Goal: Task Accomplishment & Management: Manage account settings

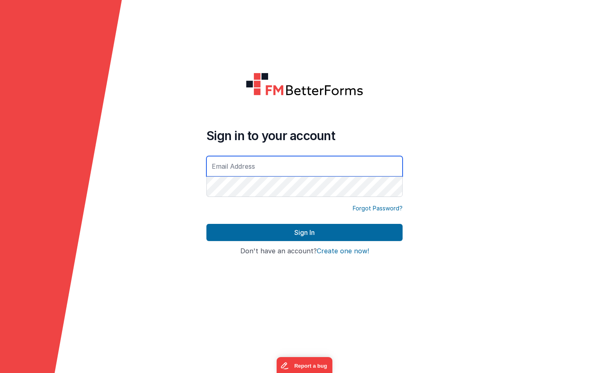
type input "[PERSON_NAME][EMAIL_ADDRESS][DOMAIN_NAME]"
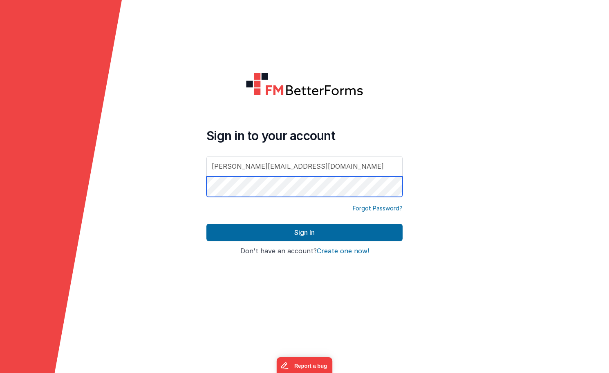
click at [304, 232] on button "Sign In" at bounding box center [304, 232] width 196 height 17
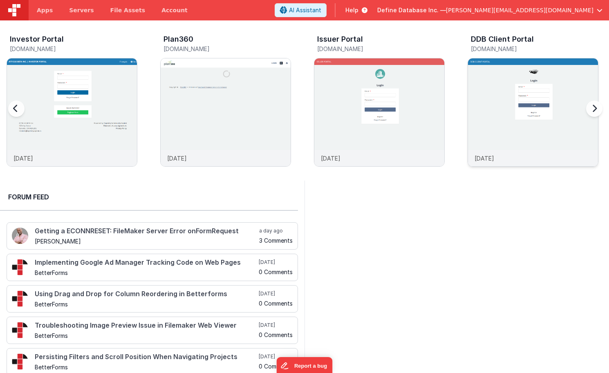
click at [501, 93] on div at bounding box center [533, 104] width 130 height 92
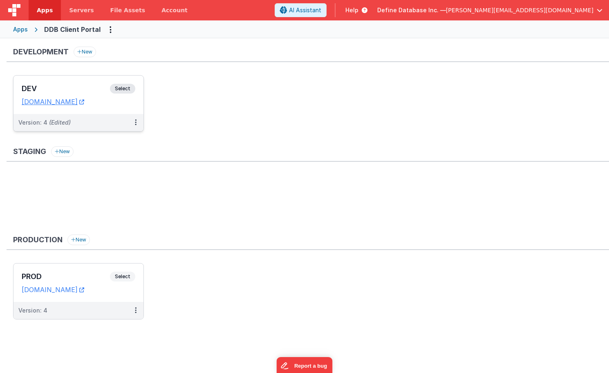
click at [91, 83] on div "DEV Select URLs [DOMAIN_NAME]" at bounding box center [78, 95] width 130 height 38
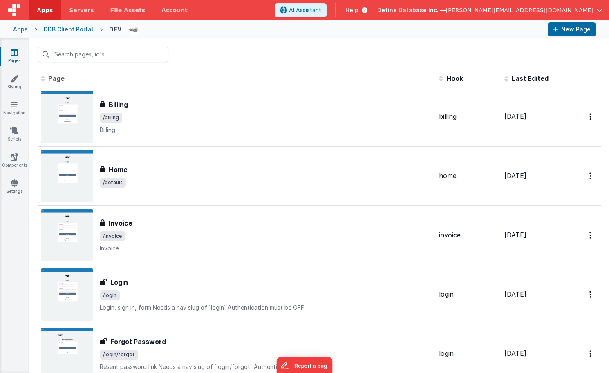
click at [113, 30] on div "DEV" at bounding box center [115, 29] width 12 height 8
click at [70, 29] on div "DDB Client Portal" at bounding box center [68, 29] width 49 height 8
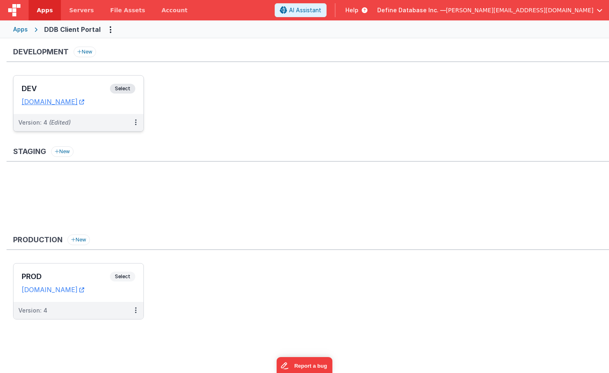
click at [111, 108] on div "DEV Select URLs [DOMAIN_NAME]" at bounding box center [78, 95] width 130 height 38
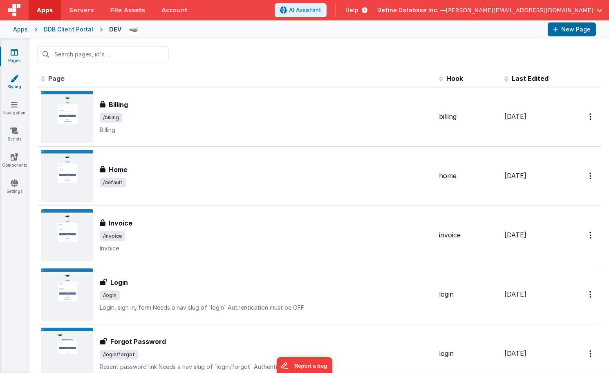
click at [11, 81] on icon at bounding box center [14, 78] width 8 height 8
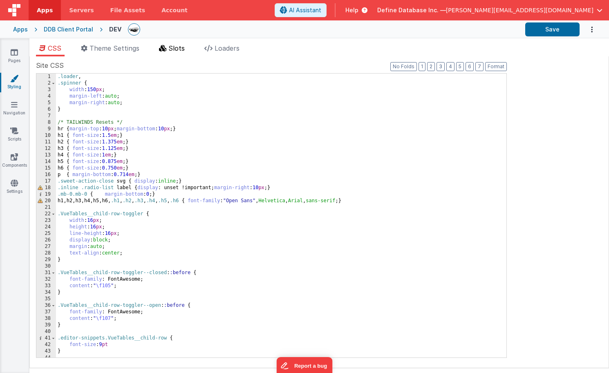
click at [178, 49] on span "Slots" at bounding box center [176, 48] width 16 height 8
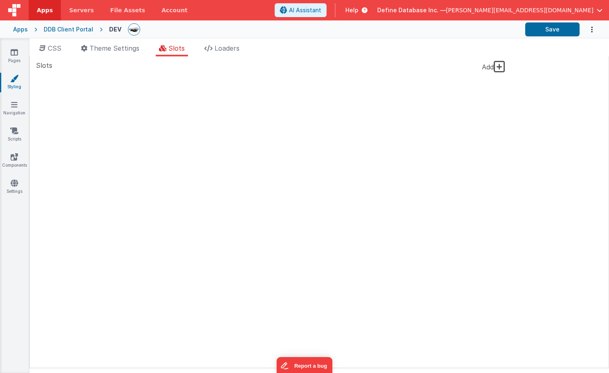
click at [496, 67] on icon at bounding box center [499, 66] width 11 height 13
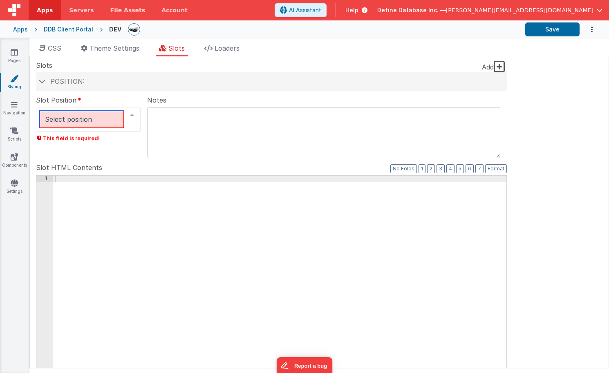
click at [133, 116] on div at bounding box center [132, 115] width 16 height 16
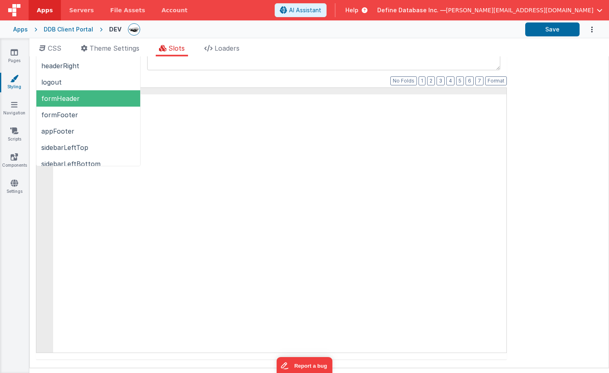
scroll to position [115, 0]
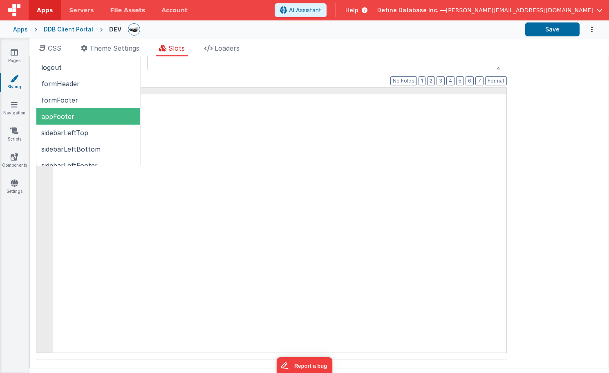
click at [66, 116] on span "appFooter" at bounding box center [57, 116] width 33 height 8
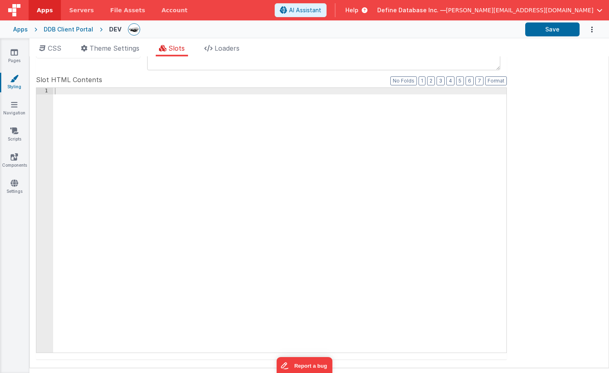
scroll to position [65, 0]
click at [115, 127] on div at bounding box center [279, 227] width 453 height 278
drag, startPoint x: 190, startPoint y: 91, endPoint x: 100, endPoint y: 91, distance: 89.9
click at [100, 91] on div "< span > < a href = "[URL][DOMAIN_NAME]" > </ a > </ span >" at bounding box center [279, 227] width 453 height 278
click at [144, 92] on div "< span > < a href = "[URL][DOMAIN_NAME]" > </ a > </ span >" at bounding box center [279, 227] width 453 height 278
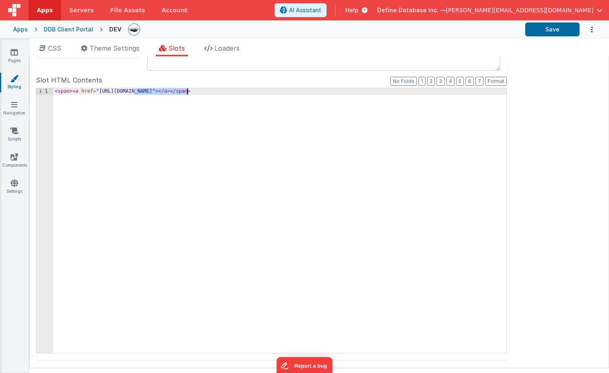
drag, startPoint x: 136, startPoint y: 92, endPoint x: 187, endPoint y: 90, distance: 51.1
click at [187, 90] on div "< span > < a href = "[URL][DOMAIN_NAME]" > </ a > </ span >" at bounding box center [279, 227] width 453 height 278
click at [195, 92] on div "< span > < a href = "[URL][DOMAIN_NAME]" > </ a > </ span >" at bounding box center [279, 227] width 453 height 278
click at [561, 31] on button "Save" at bounding box center [552, 29] width 54 height 14
drag, startPoint x: 70, startPoint y: 91, endPoint x: 56, endPoint y: 91, distance: 13.5
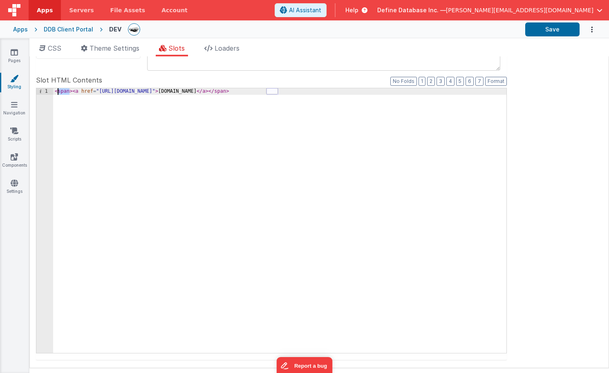
click at [56, 91] on div "< span > < a href = "[URL][DOMAIN_NAME]" > [DOMAIN_NAME] </ a > </ span >" at bounding box center [279, 227] width 453 height 278
click at [269, 89] on div "< div > < a href = "[URL][DOMAIN_NAME]" > [DOMAIN_NAME] </ a > </ span >" at bounding box center [279, 227] width 453 height 278
click at [65, 90] on div "< div > < a href = "[URL][DOMAIN_NAME]" > [DOMAIN_NAME] </ a > </ div >" at bounding box center [279, 227] width 453 height 278
click at [558, 33] on button "Save" at bounding box center [552, 29] width 54 height 14
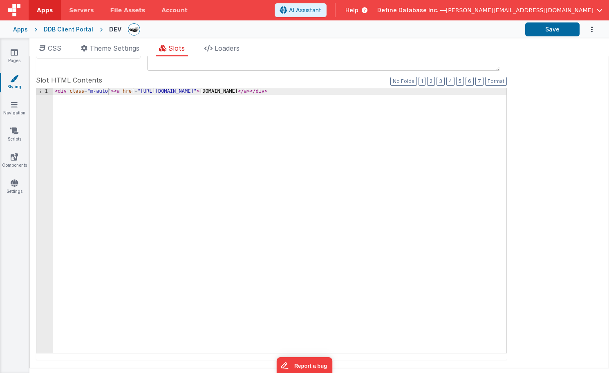
click at [108, 89] on div "< div class = "m-auto" > < a href = "[URL][DOMAIN_NAME]" > [DOMAIN_NAME] </ a >…" at bounding box center [279, 227] width 453 height 278
click at [529, 31] on button "Save" at bounding box center [552, 29] width 54 height 14
drag, startPoint x: 107, startPoint y: 90, endPoint x: 96, endPoint y: 90, distance: 10.2
click at [96, 90] on div "< div class = "m-auto w-full" > < a href = "[URL][DOMAIN_NAME]" > [DOMAIN_NAME]…" at bounding box center [279, 227] width 453 height 278
click at [128, 92] on div "< div class = "m-auto w-full" > < a href = "[URL][DOMAIN_NAME]" > [DOMAIN_NAME]…" at bounding box center [279, 227] width 453 height 278
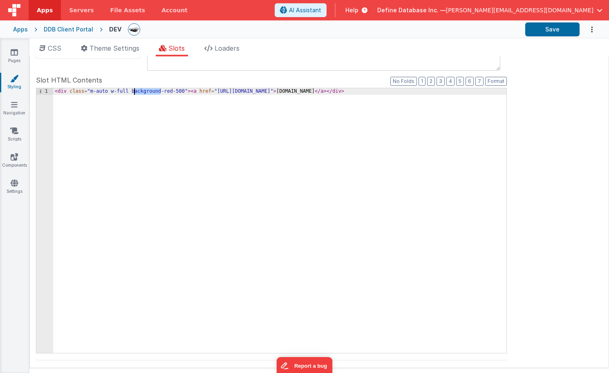
drag, startPoint x: 161, startPoint y: 91, endPoint x: 136, endPoint y: 93, distance: 25.8
click at [136, 93] on div "< div class = "m-auto w-full background-red-500" > < a href = "[URL][DOMAIN_NAM…" at bounding box center [279, 227] width 453 height 278
click at [539, 31] on button "Save" at bounding box center [552, 29] width 54 height 14
click at [175, 101] on div "< div class = "m-auto w-full bg-red-500" > < a href = "[URL][DOMAIN_NAME]" > [D…" at bounding box center [279, 227] width 453 height 278
click at [159, 91] on div "< div class = "m-auto w-full bg-red-500" > < a href = "[URL][DOMAIN_NAME]" > [D…" at bounding box center [279, 227] width 453 height 278
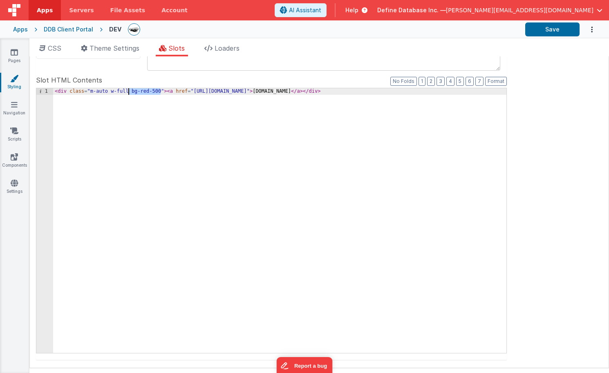
drag, startPoint x: 159, startPoint y: 91, endPoint x: 127, endPoint y: 92, distance: 31.5
click at [127, 92] on div "< div class = "m-auto w-full bg-red-500" > < a href = "[URL][DOMAIN_NAME]" > [D…" at bounding box center [279, 227] width 453 height 278
click at [89, 92] on div "< div class = "m-auto w-full bg-red-500" > < a href = "[URL][DOMAIN_NAME]" > [D…" at bounding box center [279, 227] width 453 height 278
click at [316, 150] on div "< div class = "" > < a href = "[URL][DOMAIN_NAME]" > [DOMAIN_NAME] </ a > </ di…" at bounding box center [279, 227] width 453 height 278
drag, startPoint x: 357, startPoint y: 116, endPoint x: 338, endPoint y: 65, distance: 53.8
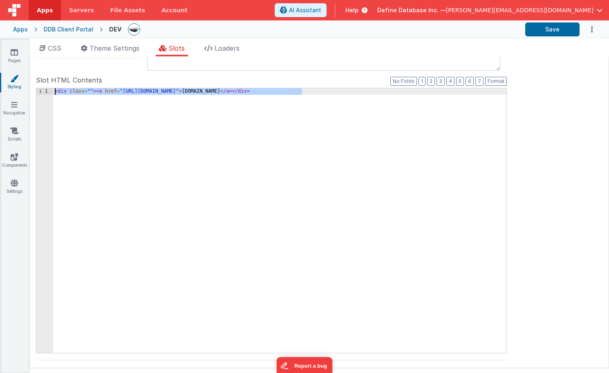
click at [338, 65] on fieldset "Slot Position appFooter inactive header headerBrandLeft headerBrand headerSideb…" at bounding box center [271, 195] width 471 height 329
click at [320, 112] on div "< div class = "" > < a href = "[URL][DOMAIN_NAME]" > [DOMAIN_NAME] </ a > </ di…" at bounding box center [279, 227] width 453 height 278
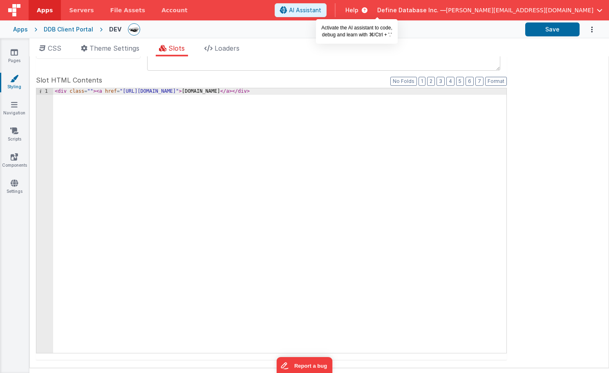
click at [321, 11] on span "AI Assistant" at bounding box center [305, 10] width 32 height 8
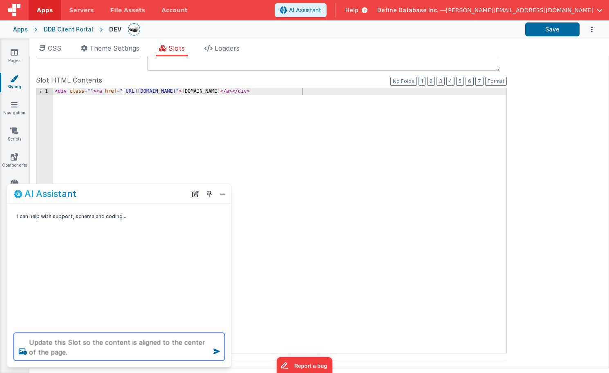
type textarea "Update this Slot so the content is aligned to the center of the page."
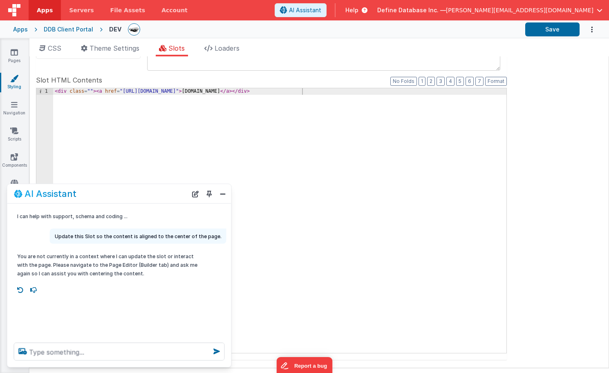
click at [132, 120] on div "< div class = "" > < a href = "[URL][DOMAIN_NAME]" > [DOMAIN_NAME] </ a > </ di…" at bounding box center [279, 227] width 453 height 278
drag, startPoint x: 320, startPoint y: 109, endPoint x: 199, endPoint y: 69, distance: 127.9
click at [199, 69] on fieldset "Slot Position appFooter inactive header headerBrandLeft headerBrand headerSideb…" at bounding box center [271, 195] width 471 height 329
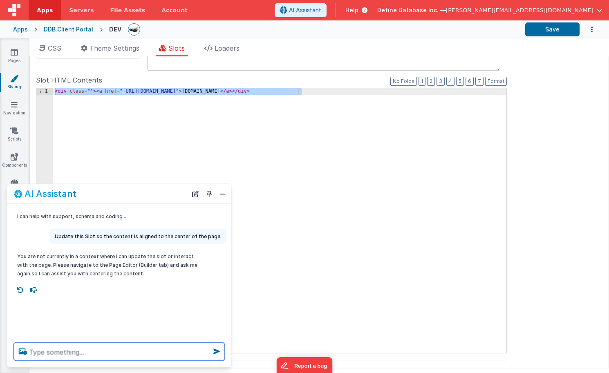
click at [53, 351] on textarea at bounding box center [119, 352] width 211 height 18
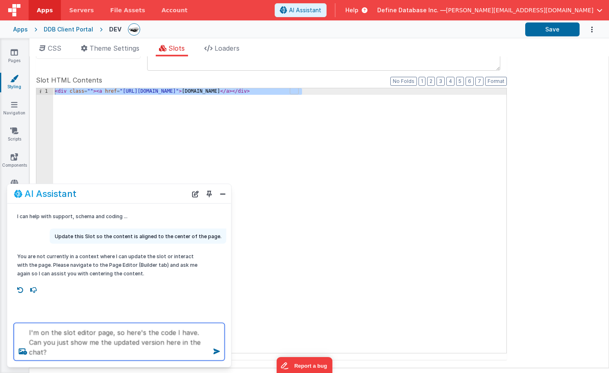
paste textarea "<div class=""><a href="[URL][DOMAIN_NAME]">[DOMAIN_NAME]</a></div>"
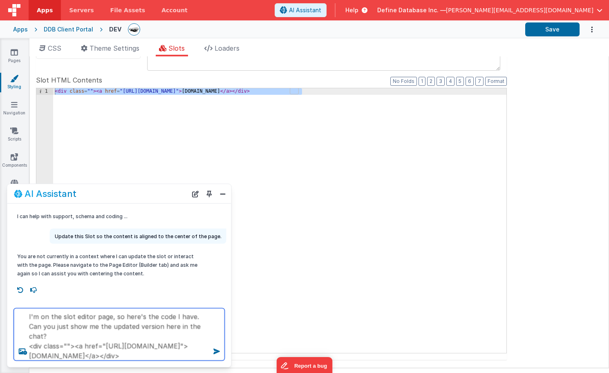
type textarea "I'm on the slot editor page, so here's the code I have. Can you just show me th…"
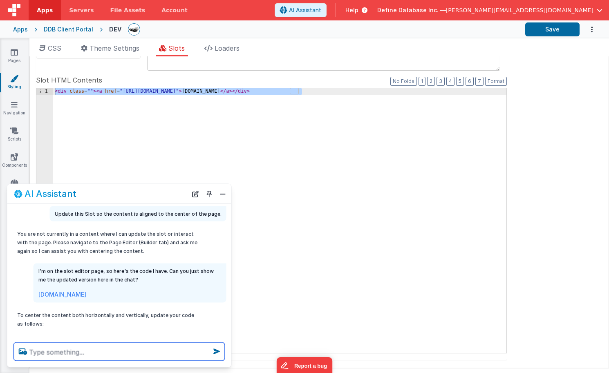
scroll to position [14, 0]
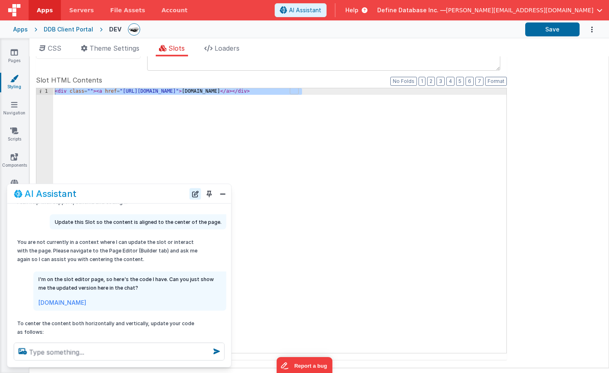
click at [193, 196] on button "New Chat" at bounding box center [195, 193] width 11 height 11
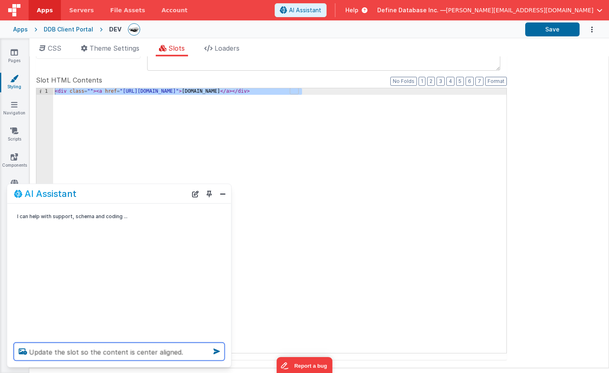
click at [144, 355] on textarea "Update the slot so the content is center aligned." at bounding box center [119, 352] width 211 height 18
click at [149, 354] on textarea "Update the slot so the content is center aligned." at bounding box center [119, 352] width 211 height 18
click at [140, 351] on textarea "Update the slot so the content is centre aligned." at bounding box center [119, 352] width 211 height 18
type textarea "Update the slot so the content is center aligned."
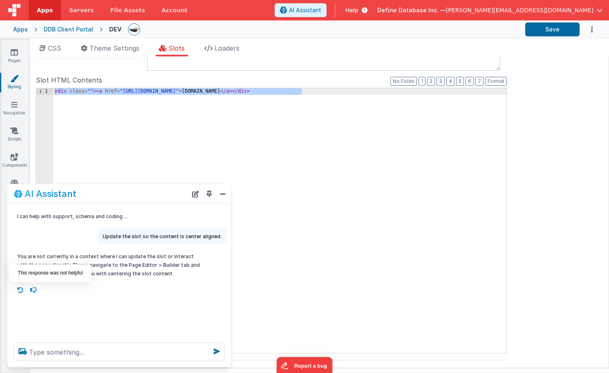
click at [34, 289] on icon at bounding box center [33, 290] width 13 height 13
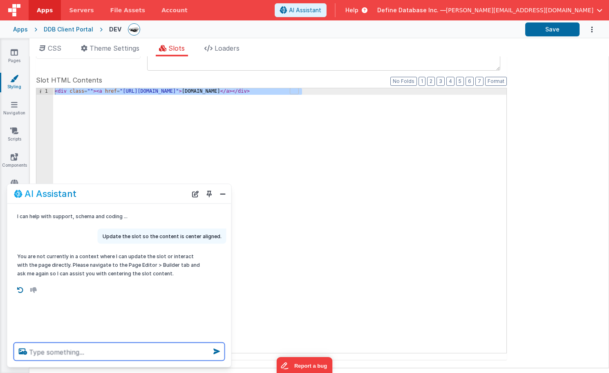
click at [46, 353] on textarea at bounding box center [119, 352] width 211 height 18
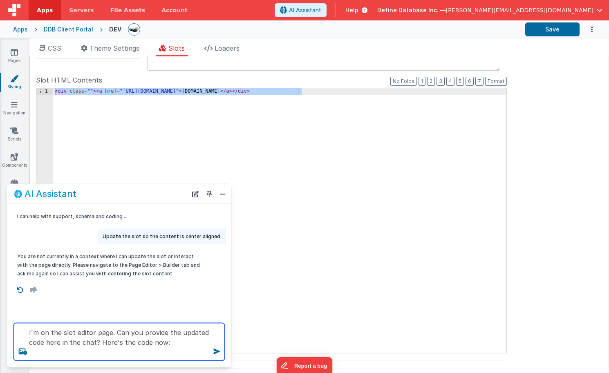
paste textarea "<div class=""><a href="[URL][DOMAIN_NAME]">[DOMAIN_NAME]</a></div>"
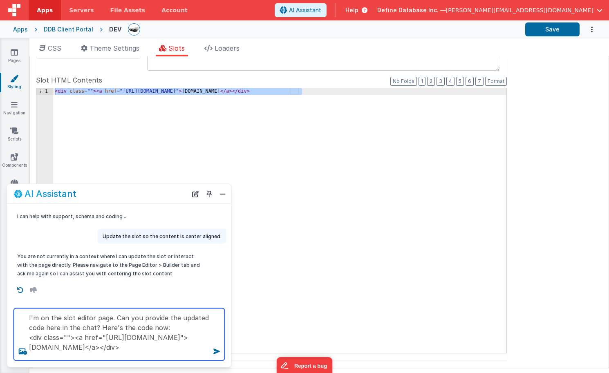
scroll to position [2, 0]
drag, startPoint x: 59, startPoint y: 355, endPoint x: 74, endPoint y: 337, distance: 23.2
click at [74, 337] on textarea "I'm on the slot editor page. Can you provide the updated code here in the chat?…" at bounding box center [119, 334] width 211 height 52
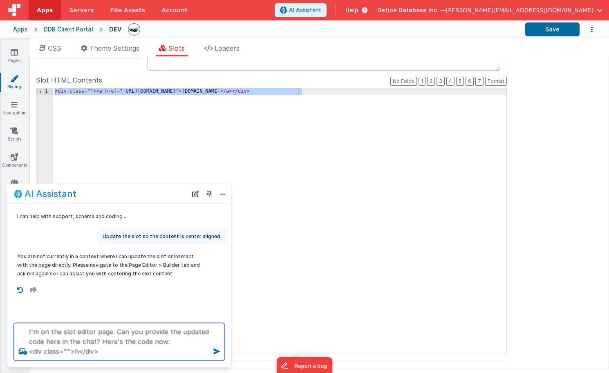
scroll to position [0, 0]
type textarea "I'm on the slot editor page. Can you provide the updated code here in the chat?…"
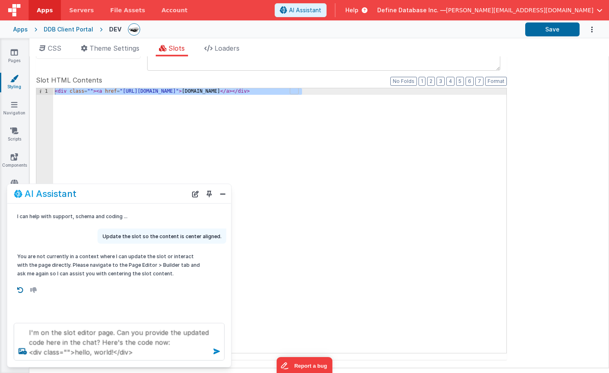
click at [219, 352] on icon at bounding box center [216, 351] width 13 height 13
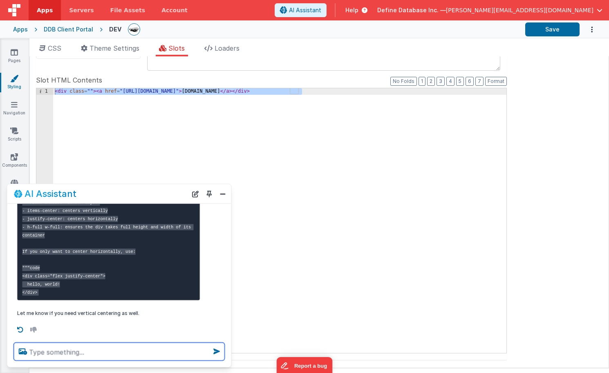
scroll to position [210, 0]
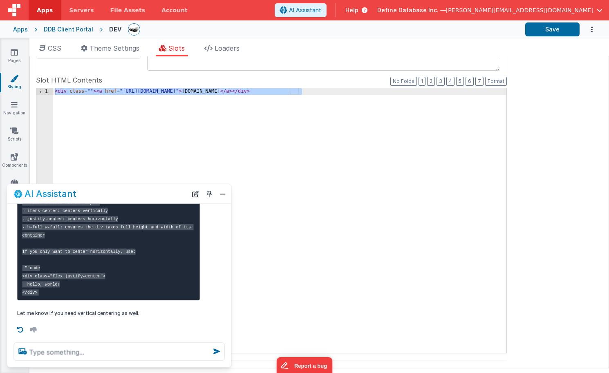
click at [96, 97] on div "< div class = "" > < a href = "[URL][DOMAIN_NAME]" > [DOMAIN_NAME] </ a > </ di…" at bounding box center [279, 227] width 453 height 278
click at [89, 91] on div "< div class = "" > < a href = "[URL][DOMAIN_NAME]" > [DOMAIN_NAME] </ a > </ di…" at bounding box center [279, 227] width 453 height 278
click at [550, 30] on button "Save" at bounding box center [552, 29] width 54 height 14
click at [105, 92] on div "< div class = "flex justif-center" > < a href = "[URL][DOMAIN_NAME]" > [DOMAIN_…" at bounding box center [279, 227] width 453 height 278
drag, startPoint x: 91, startPoint y: 89, endPoint x: 143, endPoint y: 92, distance: 52.8
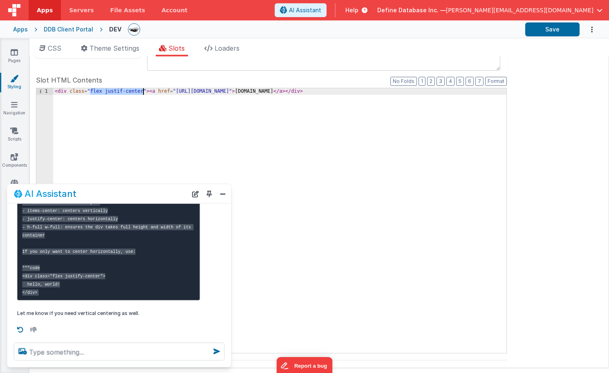
click at [143, 92] on div "< div class = "flex justif-center" > < a href = "[URL][DOMAIN_NAME]" > [DOMAIN_…" at bounding box center [279, 227] width 453 height 278
click at [554, 31] on button "Save" at bounding box center [552, 29] width 54 height 14
click at [141, 91] on div "< div class = "bg-red-500 w-full" > < a href = "[URL][DOMAIN_NAME]" > [DOMAIN_N…" at bounding box center [279, 227] width 453 height 278
click at [545, 32] on button "Save" at bounding box center [552, 29] width 54 height 14
drag, startPoint x: 140, startPoint y: 91, endPoint x: 121, endPoint y: 91, distance: 19.2
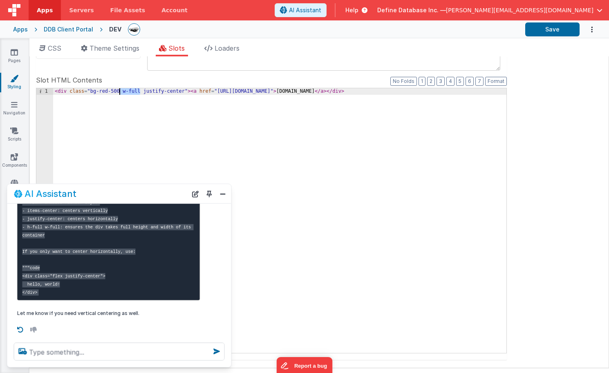
click at [121, 91] on div "< div class = "bg-red-500 w-full justify-center" > < a href = "[URL][DOMAIN_NAM…" at bounding box center [279, 227] width 453 height 278
click at [532, 33] on button "Save" at bounding box center [552, 29] width 54 height 14
click at [161, 91] on div "< div class = "bg-red-500 justify-center" > < a href = "[URL][DOMAIN_NAME]" > […" at bounding box center [279, 227] width 453 height 278
click at [123, 90] on div "< div class = "bg-red-500 justify-center" > < a href = "[URL][DOMAIN_NAME]" > […" at bounding box center [279, 227] width 453 height 278
click at [130, 90] on div "< div class = "bg-red-500 m-auto" > < a href = "[URL][DOMAIN_NAME]" > [DOMAIN_N…" at bounding box center [279, 227] width 453 height 278
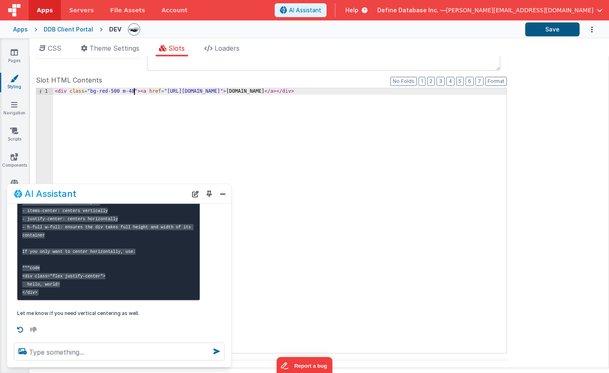
click at [559, 30] on button "Save" at bounding box center [552, 29] width 54 height 14
drag, startPoint x: 130, startPoint y: 92, endPoint x: 134, endPoint y: 93, distance: 5.0
click at [134, 93] on div "< div class = "bg-red-500 m-48" > < a href = "[URL][DOMAIN_NAME]" > [DOMAIN_NAM…" at bounding box center [279, 227] width 453 height 278
click at [551, 34] on button "Save" at bounding box center [552, 29] width 54 height 14
click at [63, 92] on div "< div class = "bg-red-500 m-auto" > < a href = "[URL][DOMAIN_NAME]" > [DOMAIN_N…" at bounding box center [279, 227] width 453 height 278
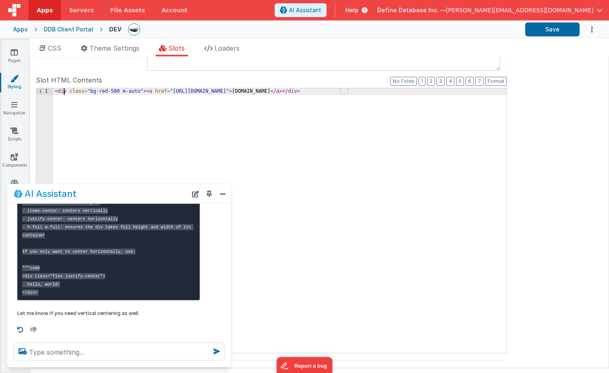
click at [63, 92] on div "< div class = "bg-red-500 m-auto" > < a href = "[URL][DOMAIN_NAME]" > [DOMAIN_N…" at bounding box center [279, 227] width 453 height 278
click at [347, 92] on div "< span class = "bg-red-500 m-auto" > < a href = "[URL][DOMAIN_NAME]" > [DOMAIN_…" at bounding box center [279, 227] width 453 height 278
click at [128, 92] on div "< span class = "bg-red-500 m-auto" > < a href = "[URL][DOMAIN_NAME]" > [DOMAIN_…" at bounding box center [279, 227] width 453 height 278
click at [287, 190] on div "< span class = "bg-red-500 mw-auto" > < a href = "[URL][DOMAIN_NAME]" > [DOMAIN…" at bounding box center [279, 227] width 453 height 278
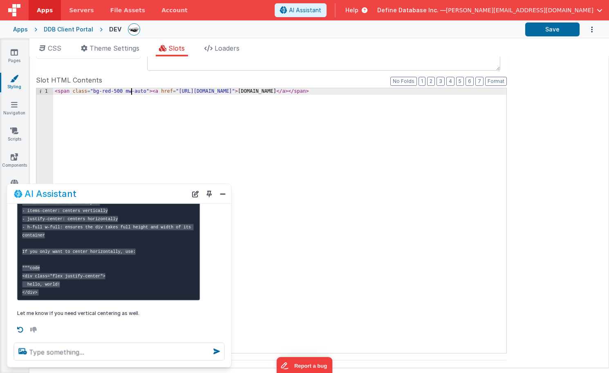
click at [131, 92] on div "< span class = "bg-red-500 mw-auto" > < a href = "[URL][DOMAIN_NAME]" > [DOMAIN…" at bounding box center [279, 227] width 453 height 278
click at [545, 28] on button "Save" at bounding box center [552, 29] width 54 height 14
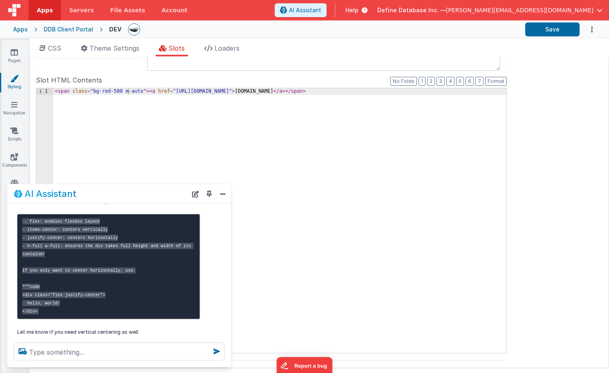
scroll to position [165, 0]
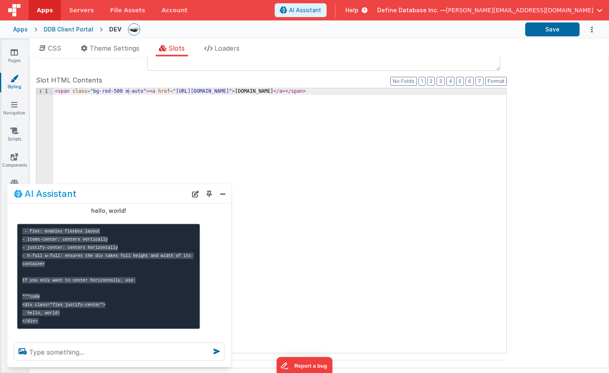
click at [53, 90] on div "1" at bounding box center [44, 91] width 17 height 7
click at [55, 90] on div "< span class = "bg-red-500 m-auto" > < a href = "[URL][DOMAIN_NAME]" > [DOMAIN_…" at bounding box center [279, 227] width 453 height 278
click at [92, 91] on div "< div > </ div > < span class = "bg-red-500 m-auto" > < a href = "[URL][DOMAIN_…" at bounding box center [279, 227] width 453 height 278
click at [117, 107] on div "< div > < span class = "bg-red-500 m-auto" > < a href = "[URL][DOMAIN_NAME]" > …" at bounding box center [279, 227] width 453 height 278
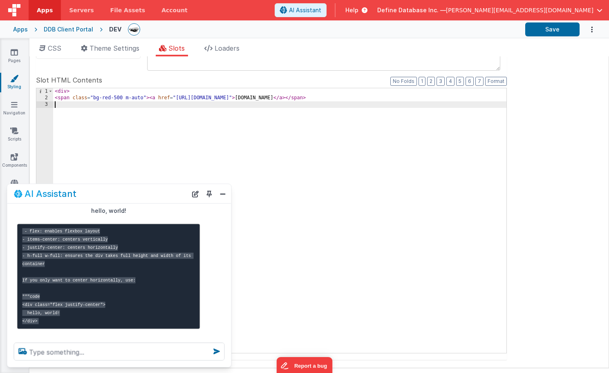
paste textarea
click at [67, 90] on div "< div > < span class = "bg-red-500 m-auto" > < a href = "[URL][DOMAIN_NAME]" > …" at bounding box center [279, 227] width 453 height 278
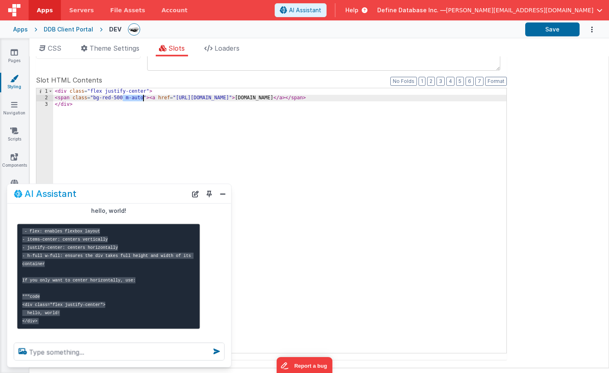
drag, startPoint x: 124, startPoint y: 97, endPoint x: 143, endPoint y: 98, distance: 18.8
click at [143, 98] on div "< div class = "flex justify-center" > < span class = "bg-red-500 m-auto" > < a …" at bounding box center [279, 227] width 453 height 278
click at [536, 32] on button "Save" at bounding box center [552, 29] width 54 height 14
drag, startPoint x: 123, startPoint y: 96, endPoint x: 94, endPoint y: 98, distance: 28.7
click at [94, 98] on div "< div class = "flex justify-center" > < span class = "bg-red-500" > < a href = …" at bounding box center [279, 227] width 453 height 278
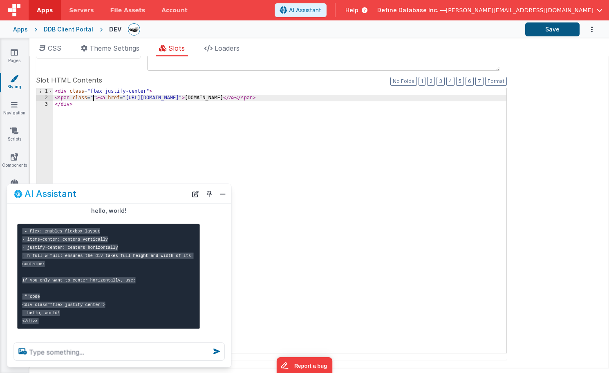
click at [553, 31] on button "Save" at bounding box center [552, 29] width 54 height 14
click at [223, 195] on button "Close" at bounding box center [222, 193] width 11 height 11
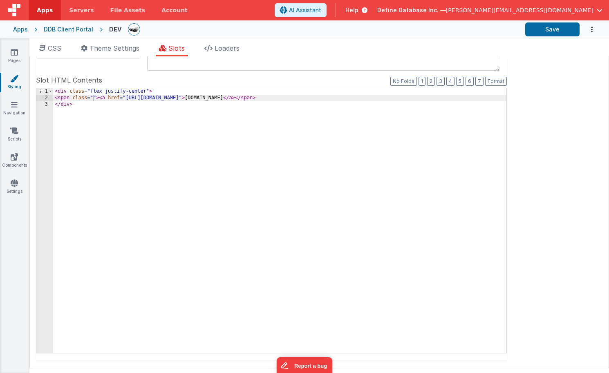
click at [58, 34] on div "Apps DDB Client Portal DEV Save" at bounding box center [304, 29] width 609 height 18
click at [56, 29] on div "DDB Client Portal" at bounding box center [68, 29] width 49 height 8
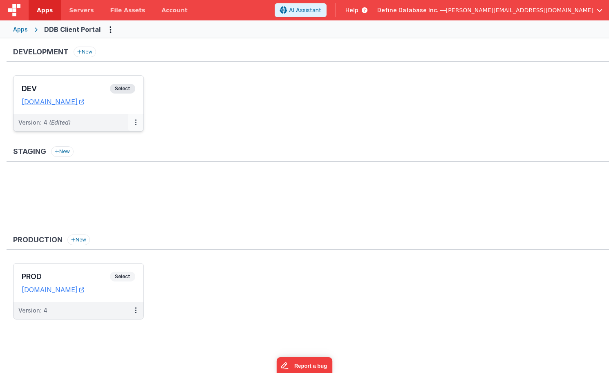
click at [137, 122] on button at bounding box center [136, 122] width 16 height 17
click at [114, 168] on link "Deploy..." at bounding box center [107, 170] width 72 height 15
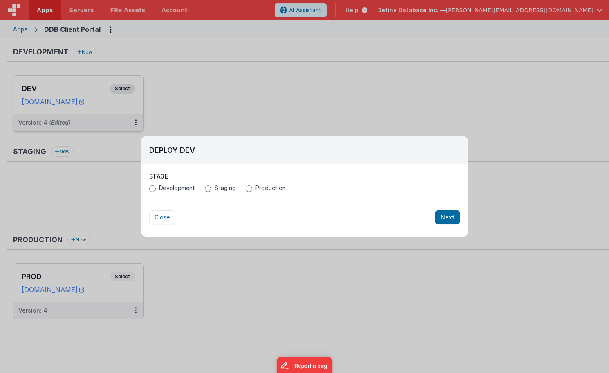
click at [250, 187] on input "Production" at bounding box center [249, 188] width 7 height 7
radio input "true"
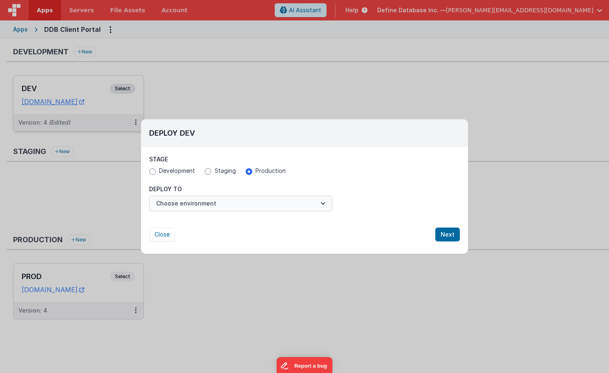
click at [238, 203] on button "Choose environment" at bounding box center [240, 204] width 183 height 16
click at [217, 224] on link "PROD" at bounding box center [240, 223] width 183 height 15
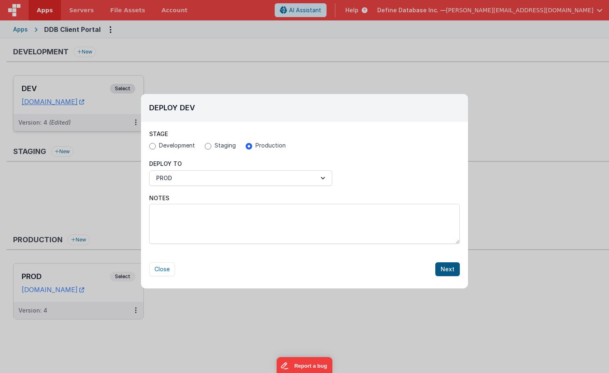
click at [447, 267] on button "Next" at bounding box center [447, 269] width 25 height 14
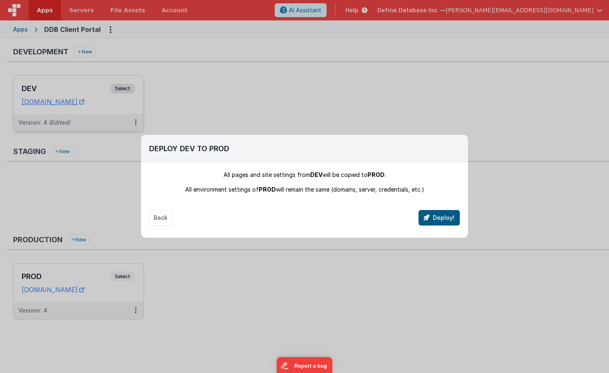
click at [445, 215] on button "Deploy!" at bounding box center [438, 218] width 41 height 16
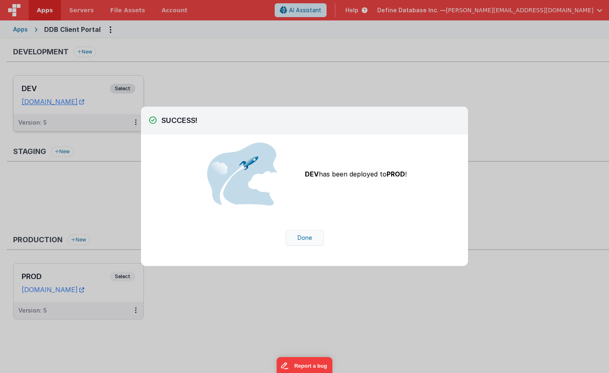
click at [308, 243] on button "Done" at bounding box center [305, 238] width 38 height 16
